Goal: Communication & Community: Ask a question

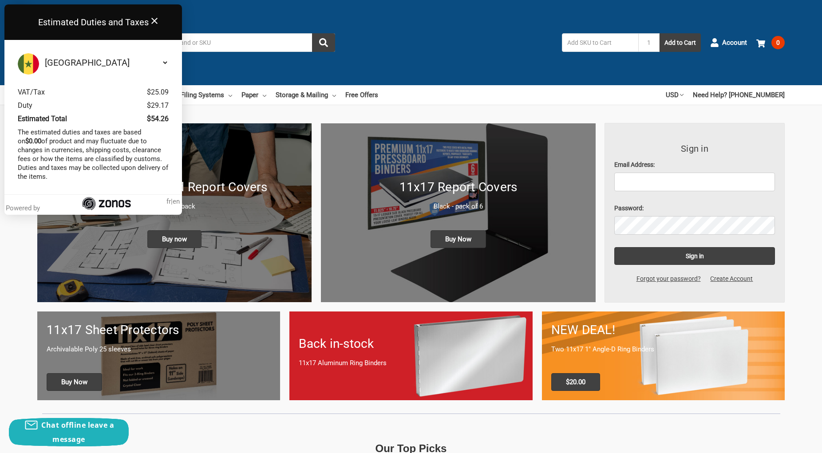
click at [153, 23] on icon at bounding box center [154, 21] width 6 height 6
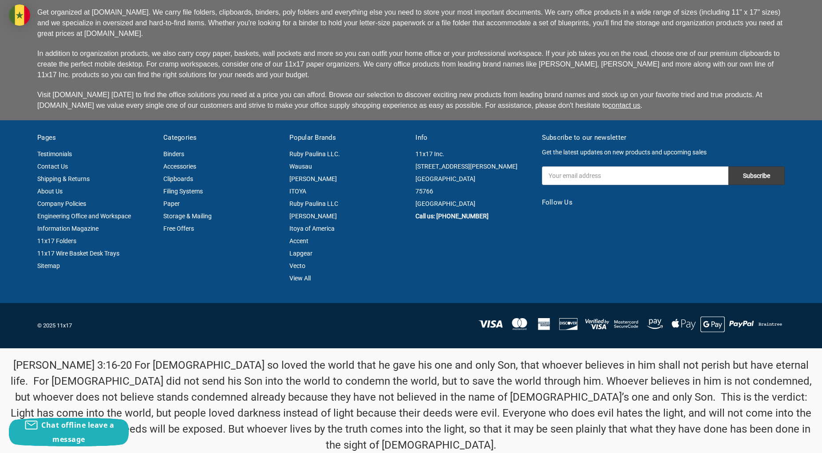
scroll to position [2253, 0]
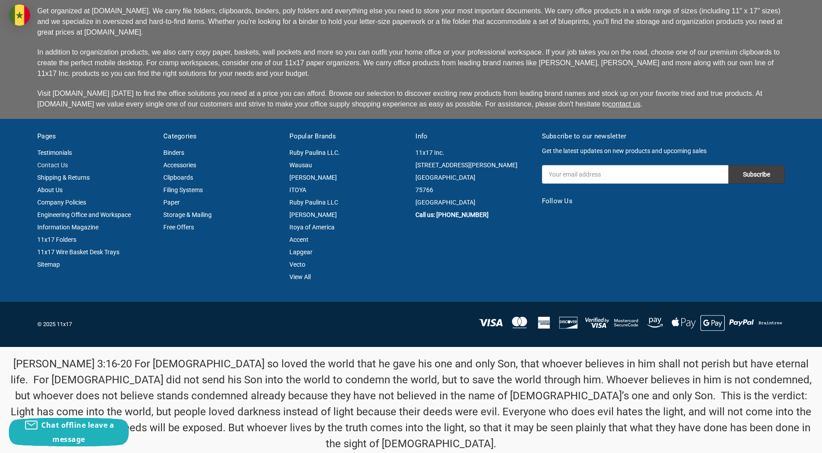
click at [54, 161] on link "Contact Us" at bounding box center [52, 164] width 31 height 7
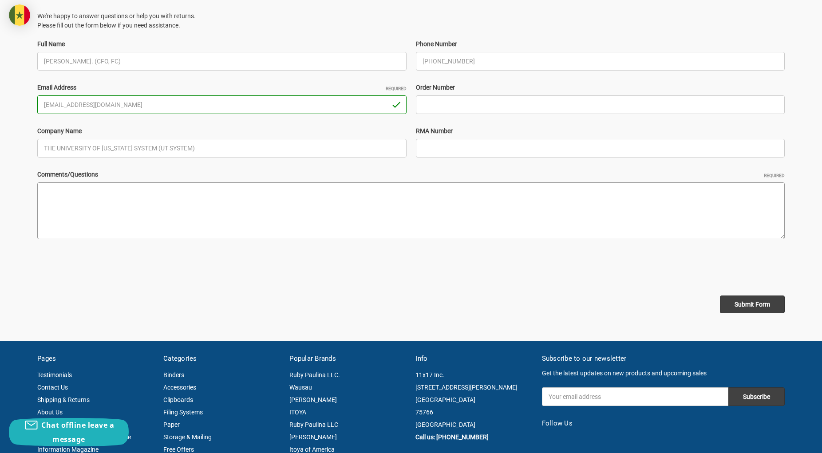
click at [364, 220] on textarea "Comments/Questions Required" at bounding box center [410, 210] width 747 height 57
paste textarea "Dear Sales, Greetings from The University of Texas at Austin. We are writing to…"
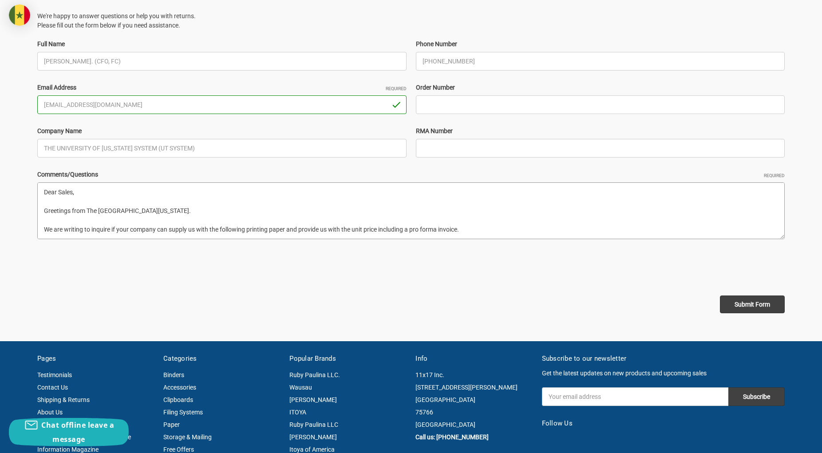
scroll to position [190, 0]
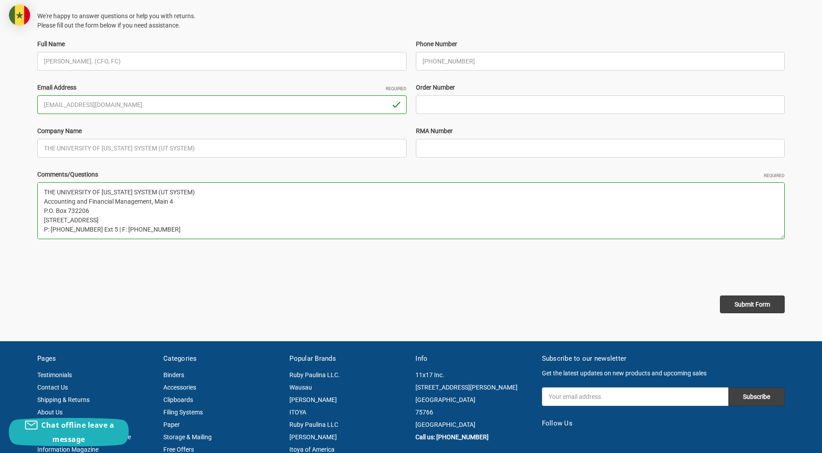
type textarea "Dear Sales, Greetings from The University of Texas at Austin. We are writing to…"
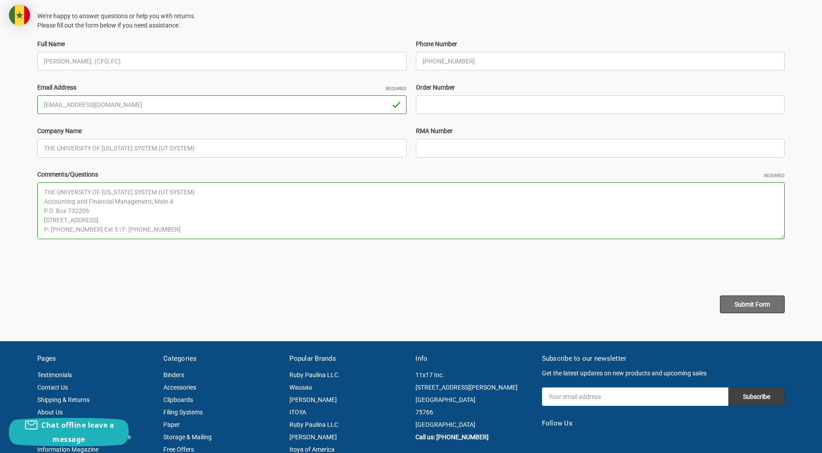
click at [756, 308] on input "Submit Form" at bounding box center [752, 304] width 65 height 18
